Goal: Information Seeking & Learning: Learn about a topic

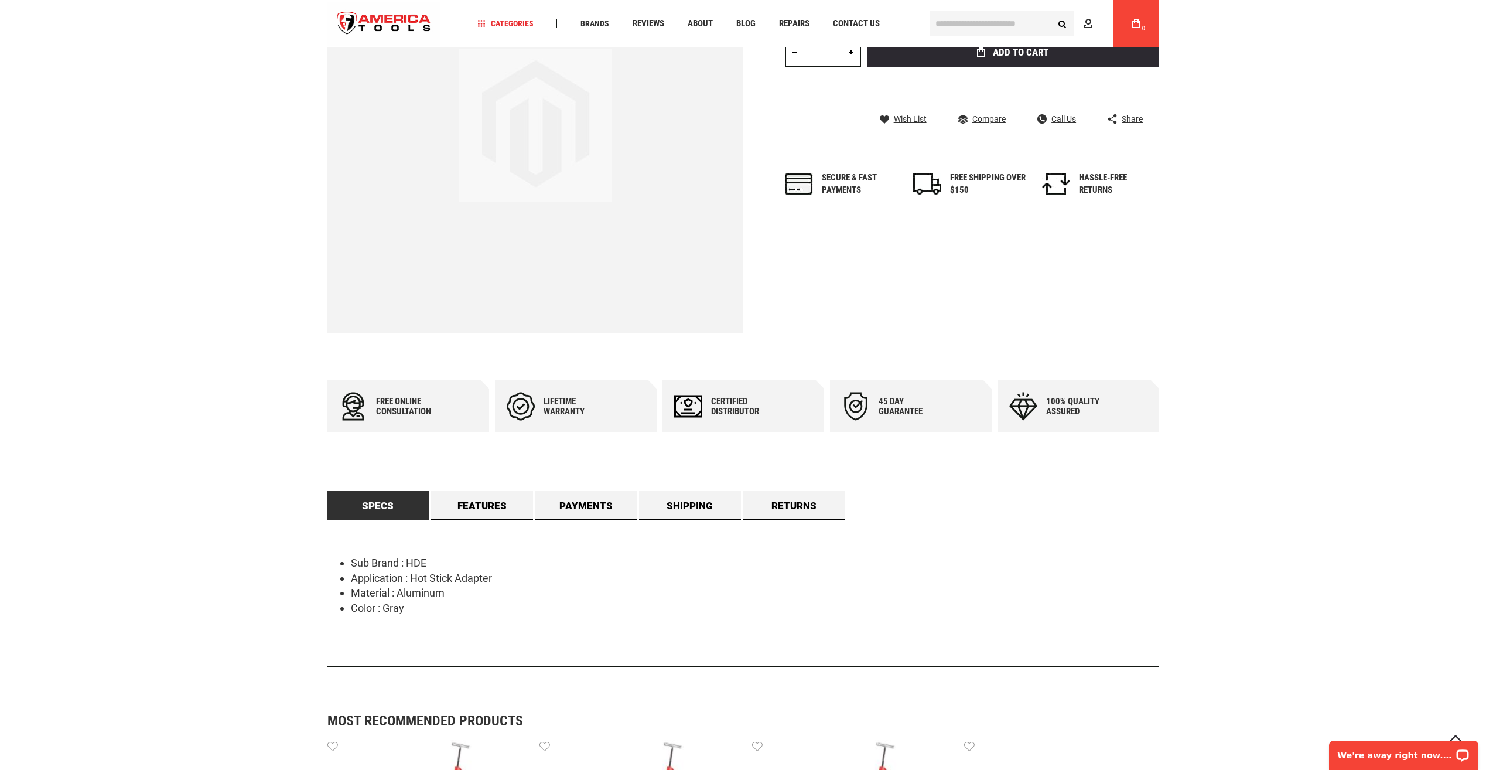
scroll to position [234, 0]
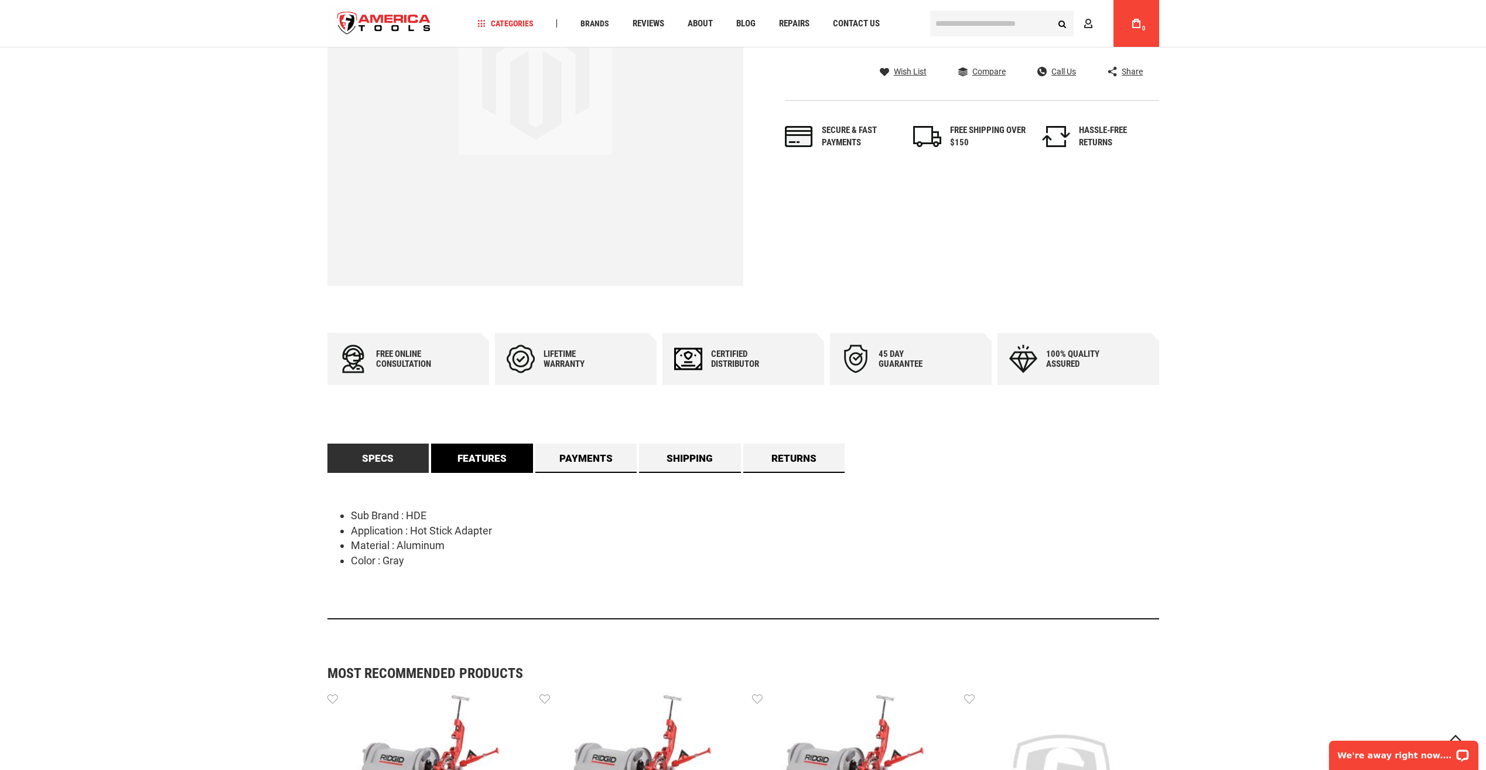
click at [494, 459] on link "Features" at bounding box center [482, 458] width 102 height 29
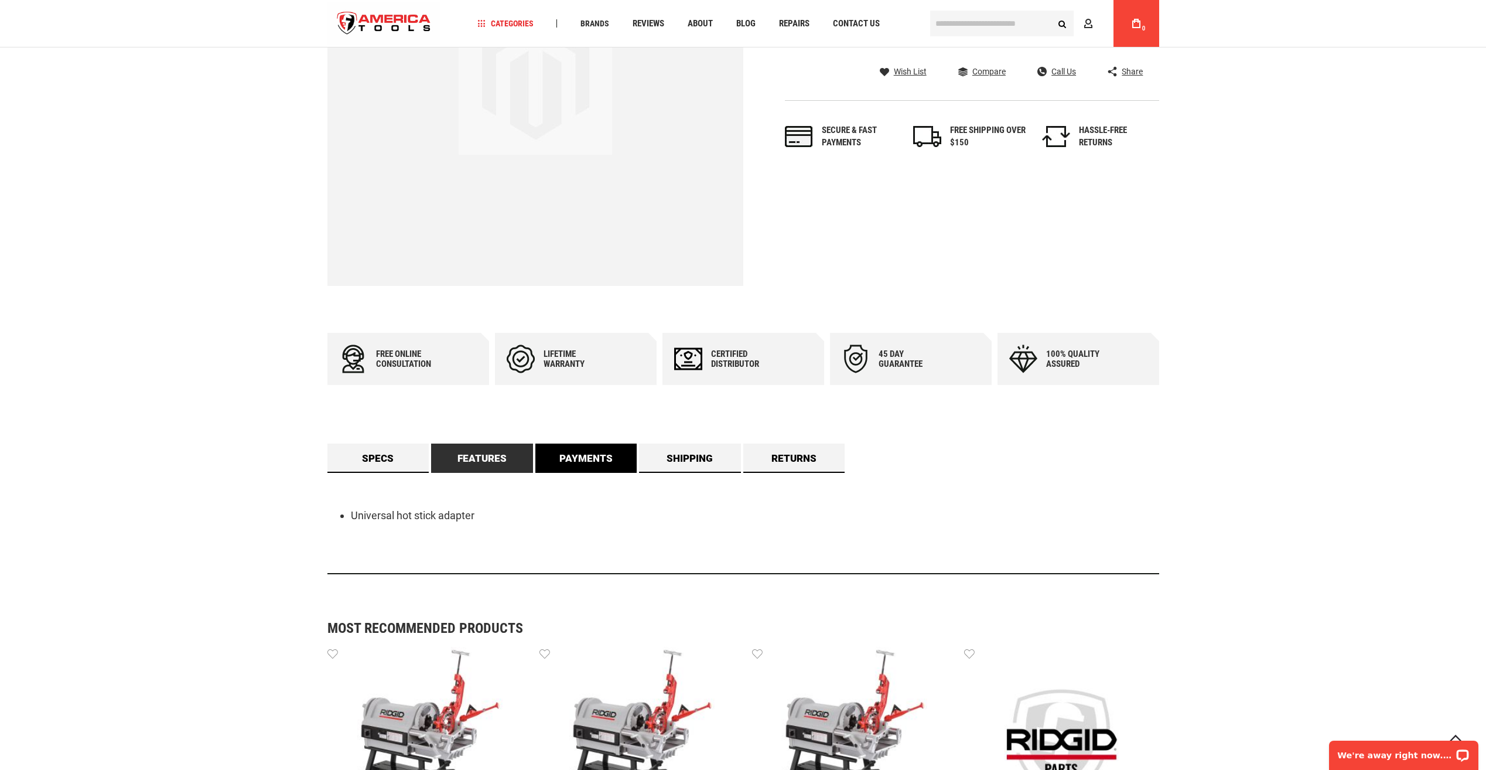
click at [583, 458] on link "Payments" at bounding box center [586, 458] width 102 height 29
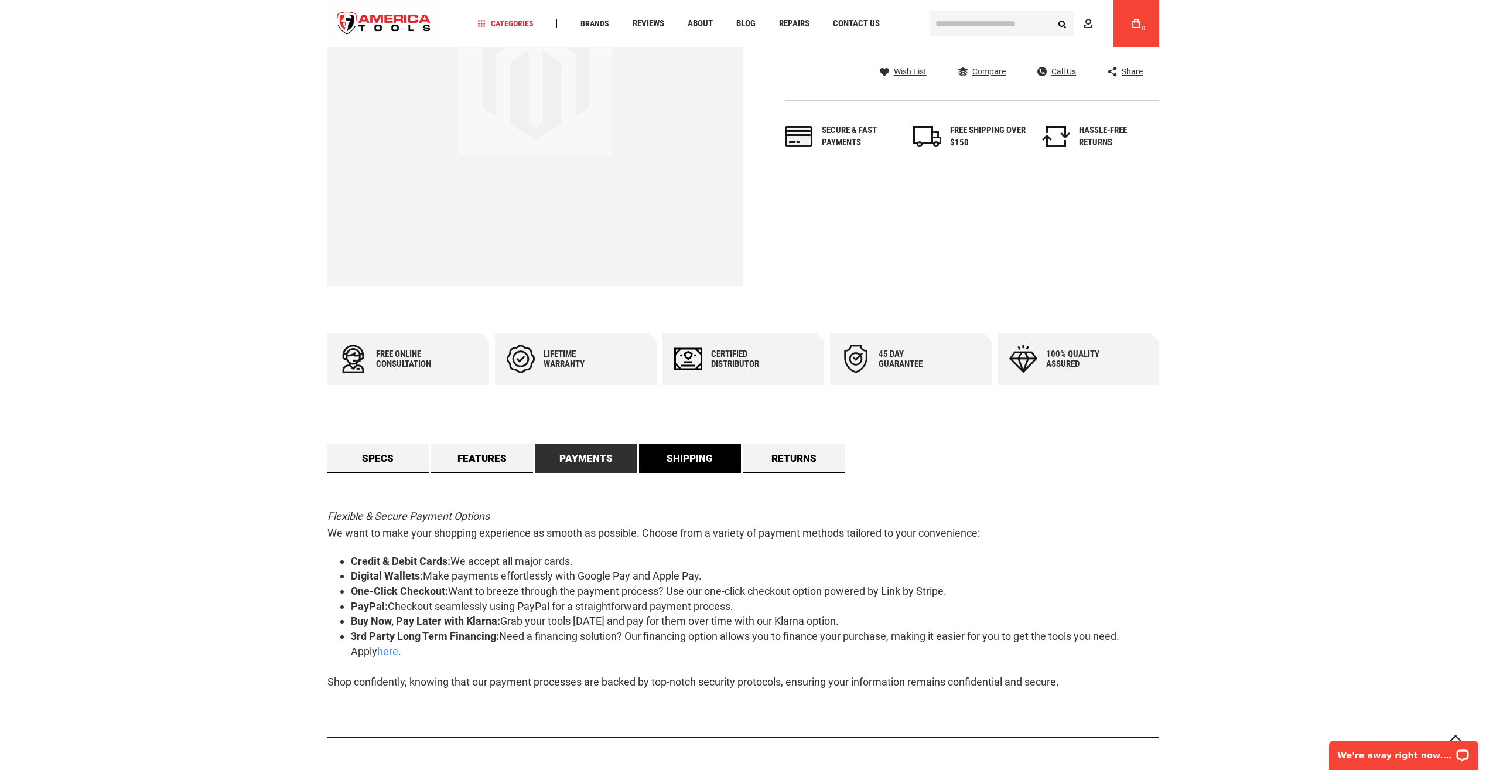
click at [670, 445] on link "Shipping" at bounding box center [690, 458] width 102 height 29
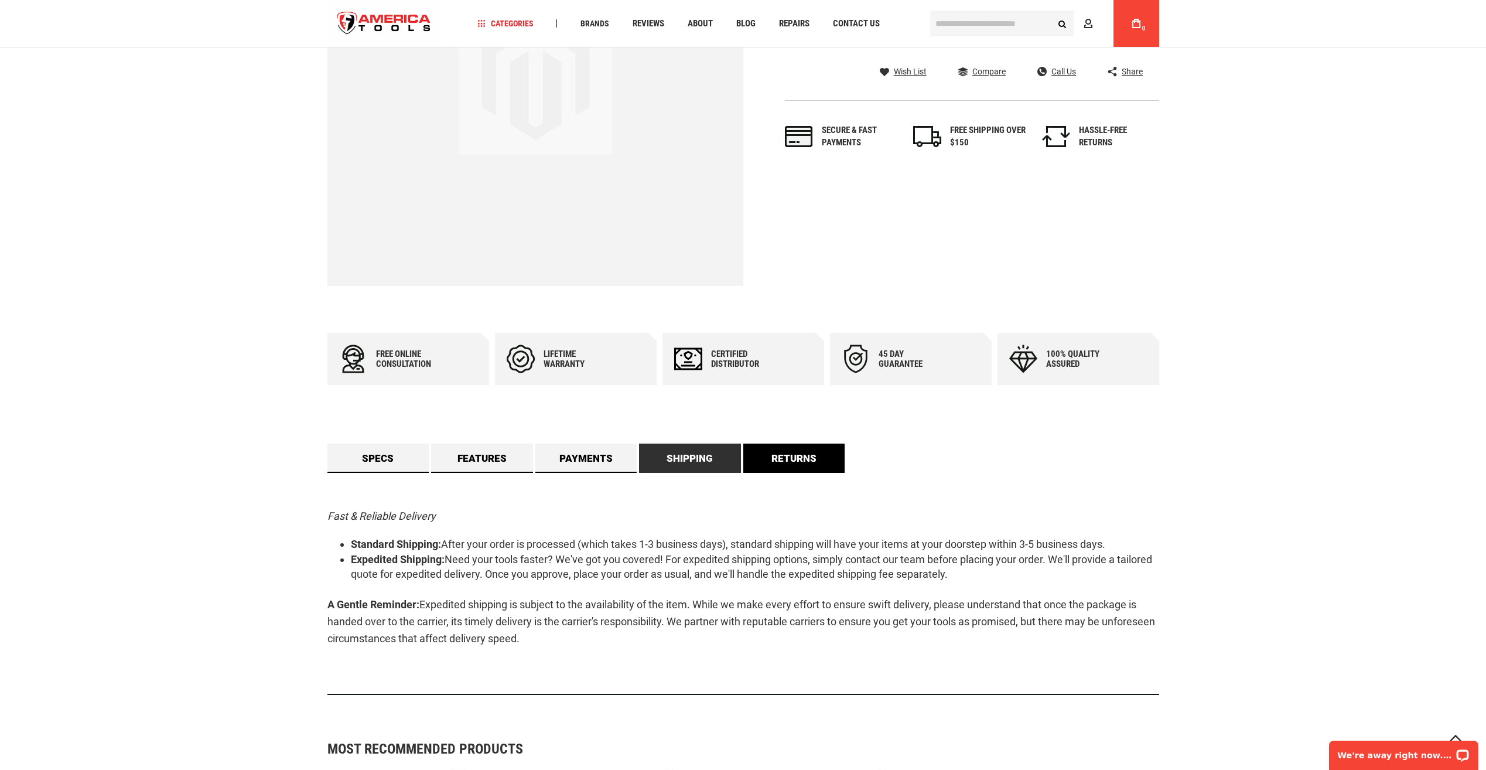
click at [786, 455] on link "Returns" at bounding box center [794, 458] width 102 height 29
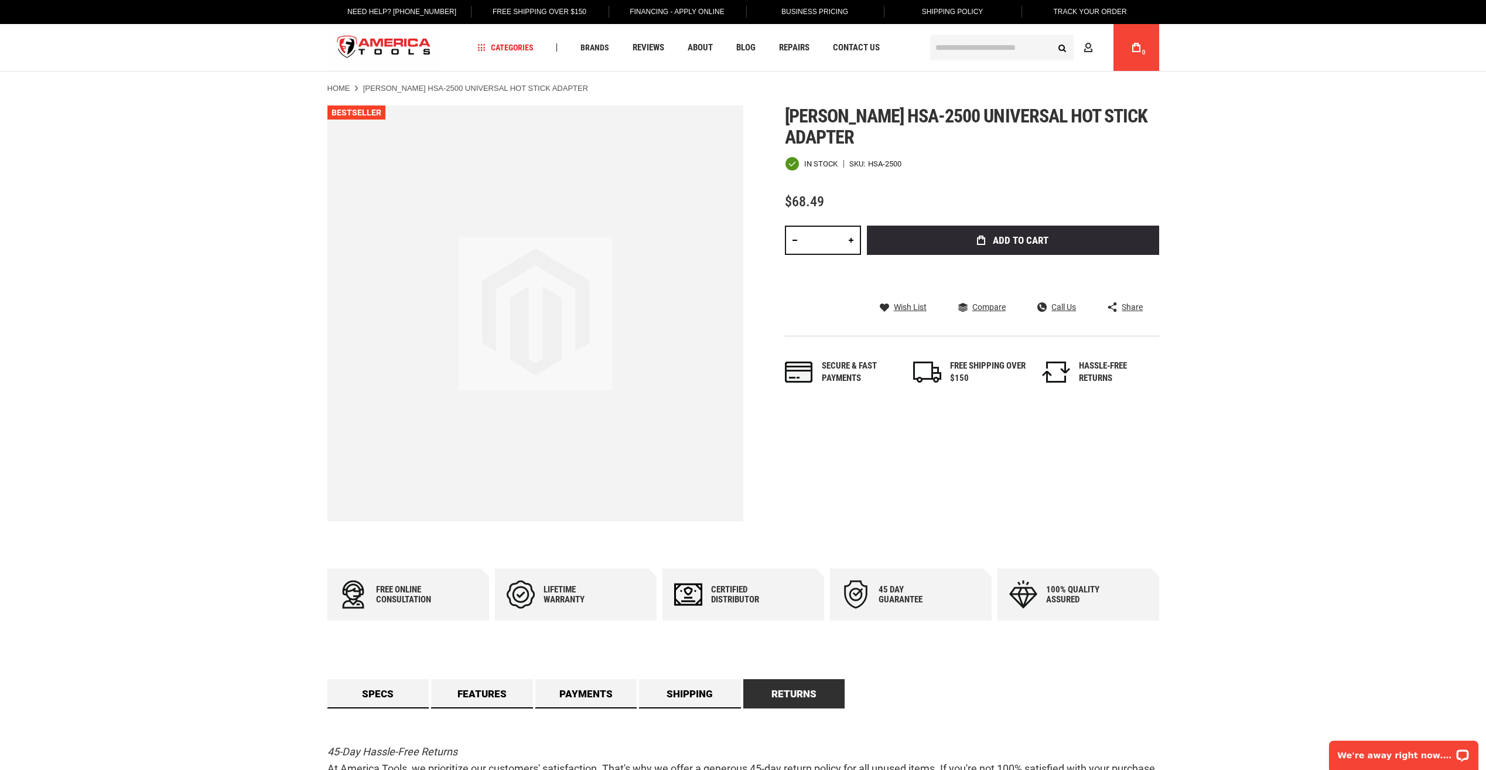
scroll to position [0, 0]
click at [376, 684] on link "Specs" at bounding box center [379, 694] width 102 height 29
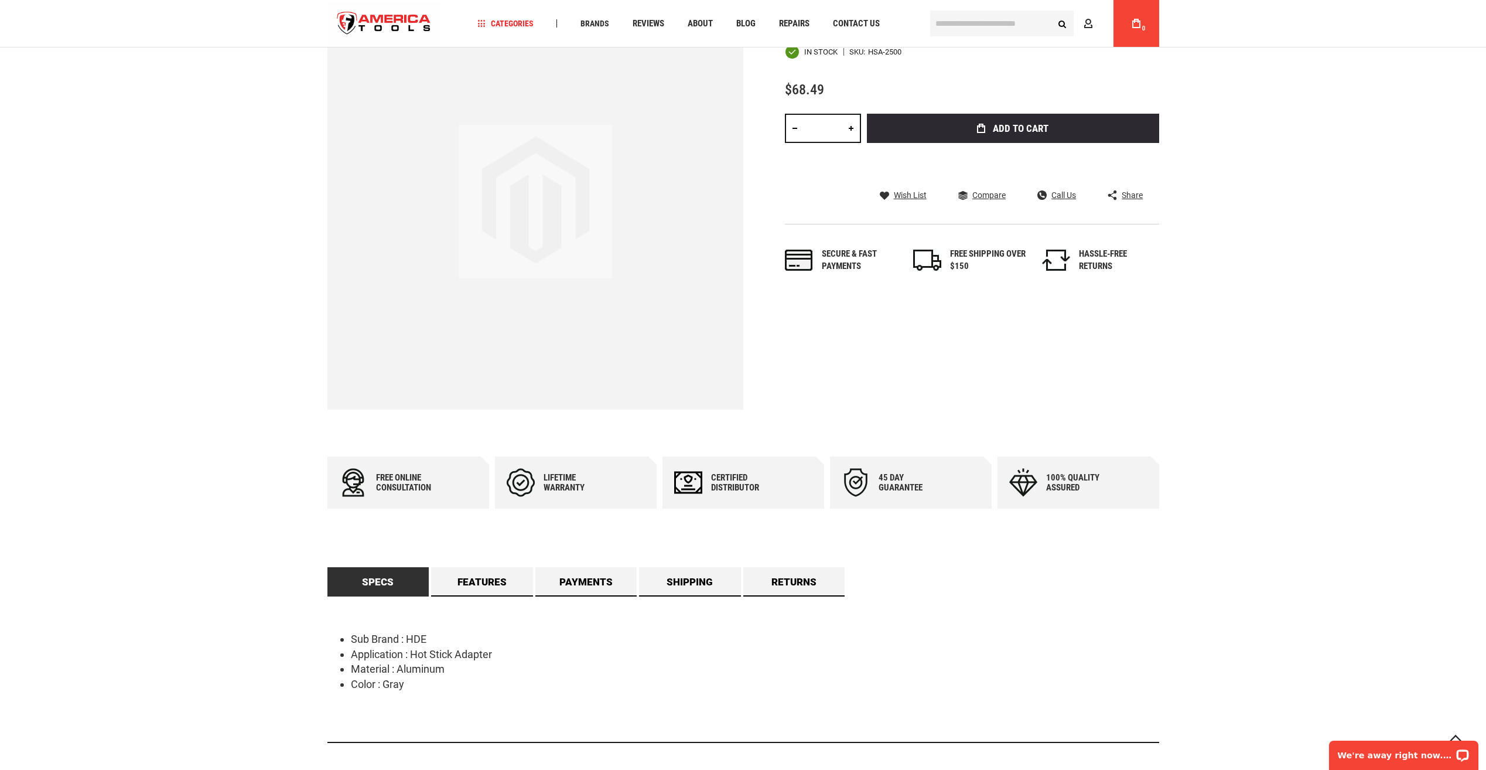
scroll to position [293, 0]
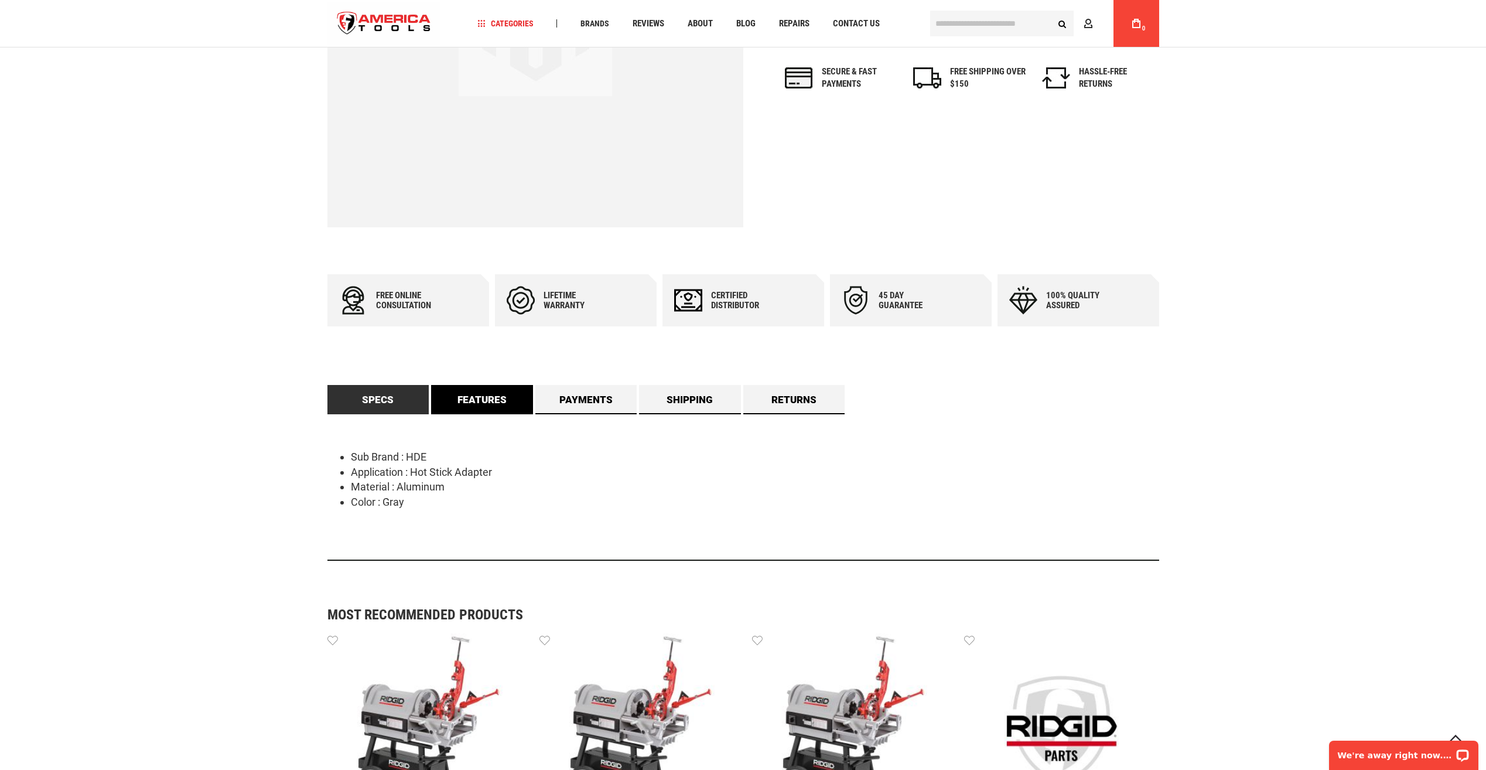
click at [485, 400] on link "Features" at bounding box center [482, 399] width 102 height 29
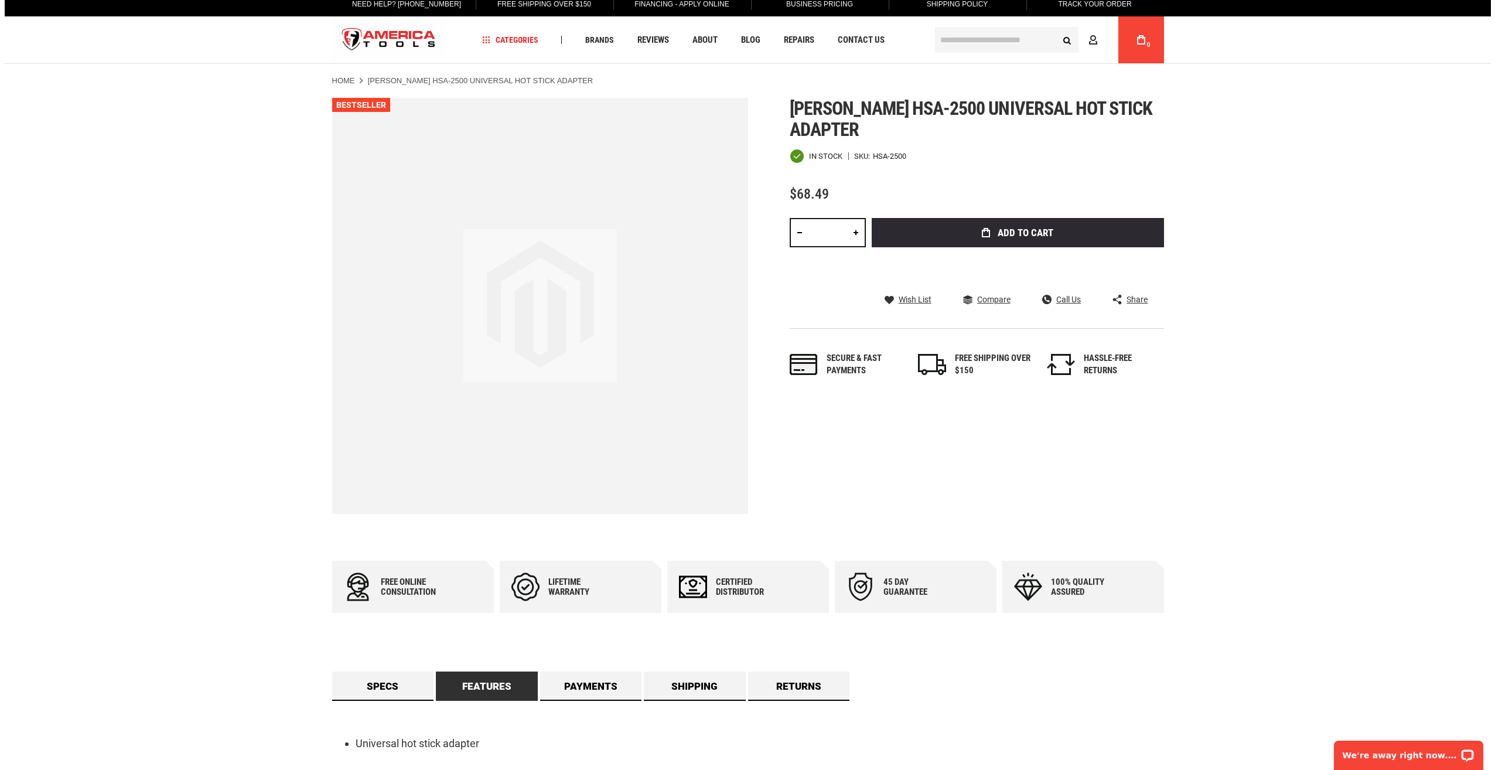
scroll to position [0, 0]
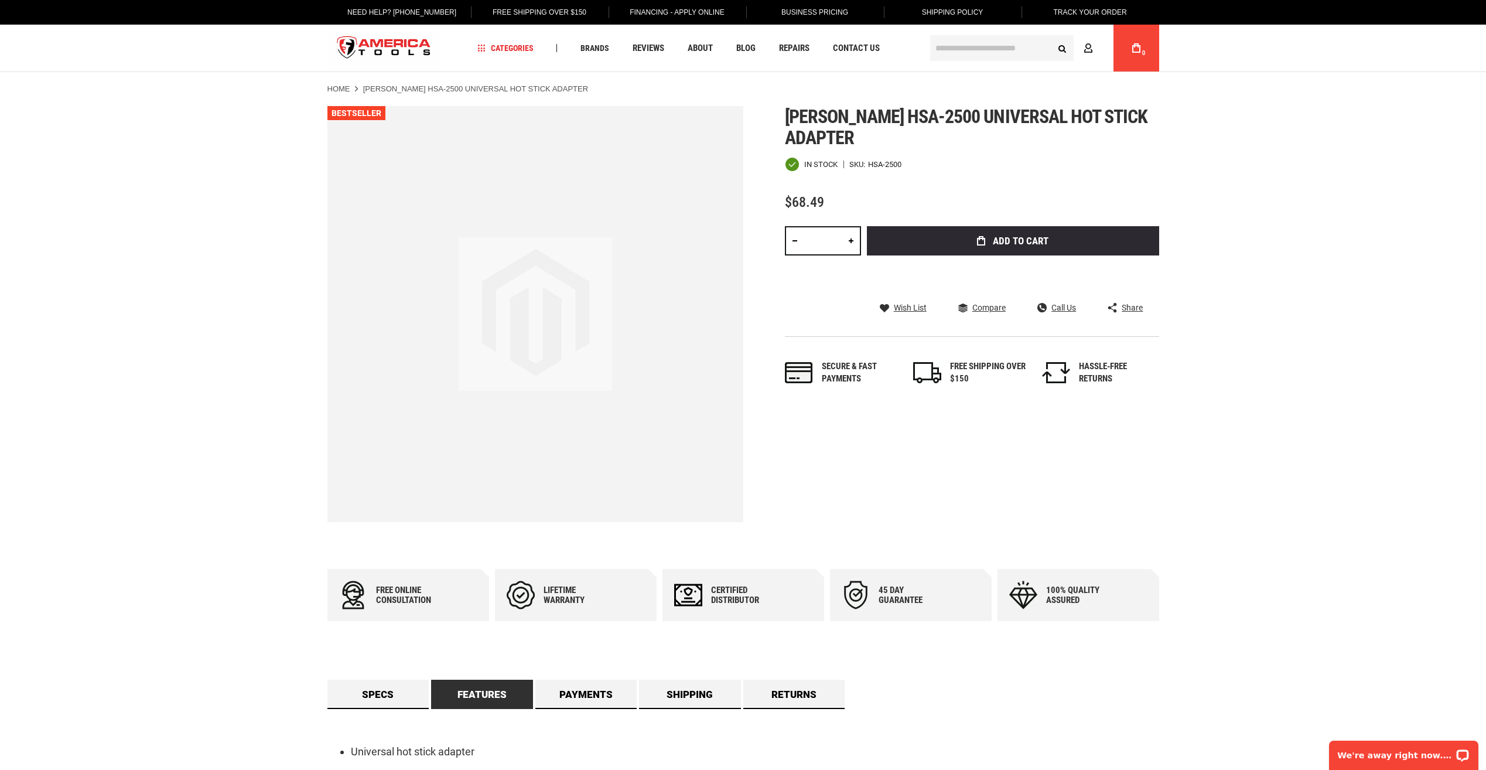
drag, startPoint x: 570, startPoint y: 222, endPoint x: 603, endPoint y: 196, distance: 42.5
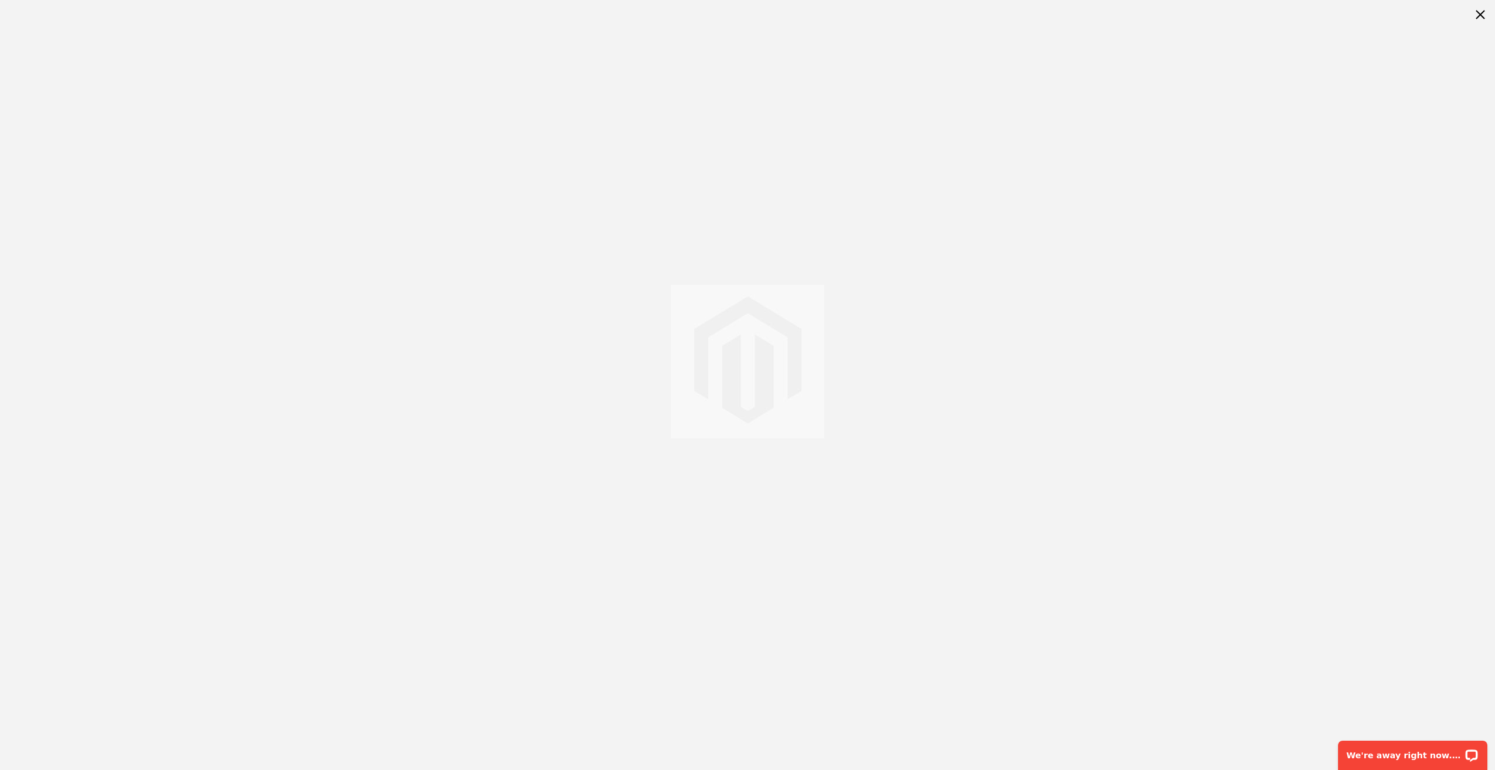
click at [673, 349] on img at bounding box center [748, 362] width 154 height 154
click at [62, 64] on div at bounding box center [747, 361] width 1495 height 723
click at [17, 0] on div at bounding box center [747, 361] width 1495 height 723
click at [9, 7] on div at bounding box center [747, 361] width 1495 height 723
drag, startPoint x: 9, startPoint y: 3, endPoint x: 255, endPoint y: 145, distance: 284.5
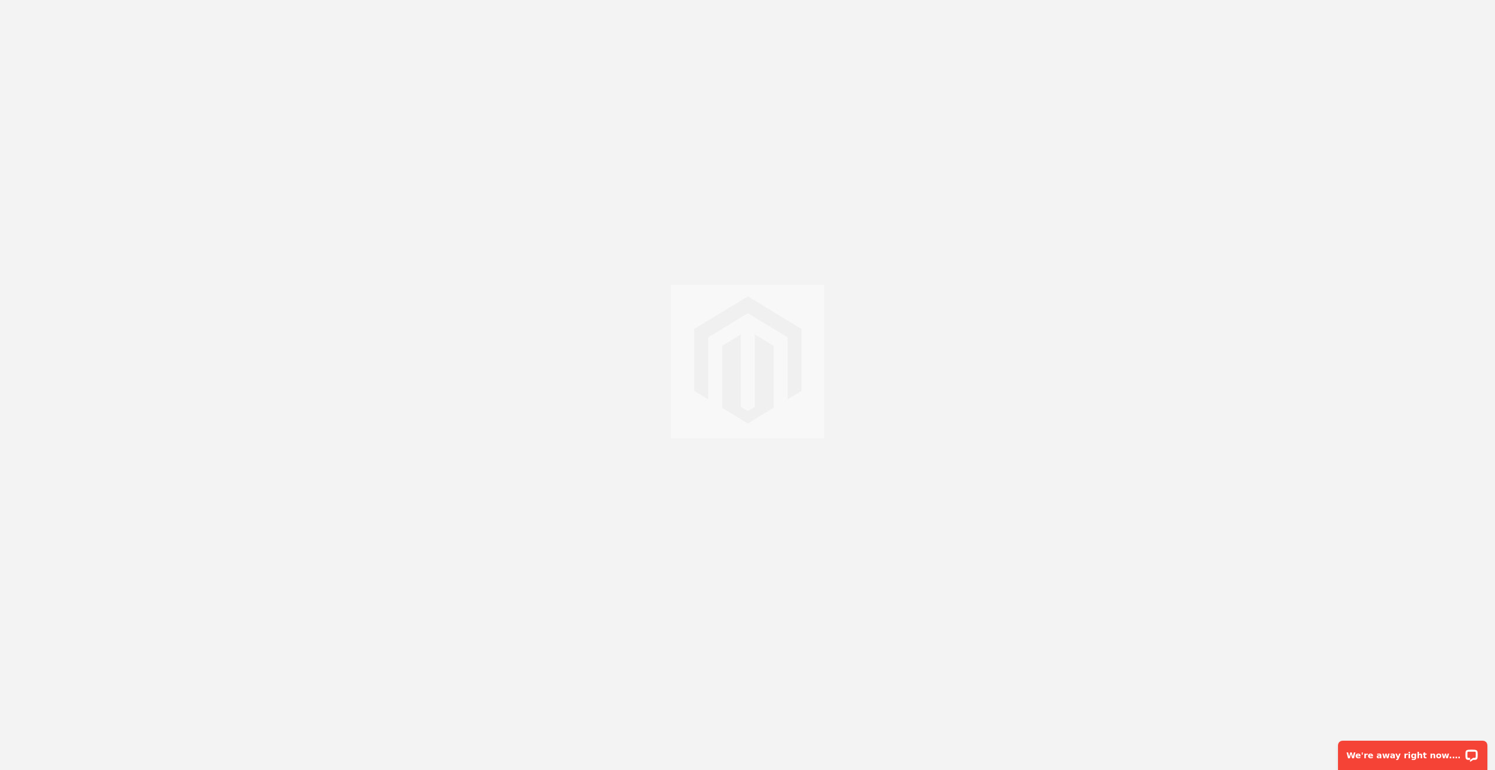
click at [269, 152] on div at bounding box center [747, 361] width 1495 height 723
